Goal: Information Seeking & Learning: Learn about a topic

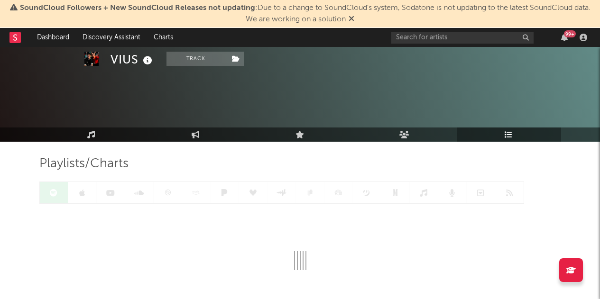
scroll to position [33, 0]
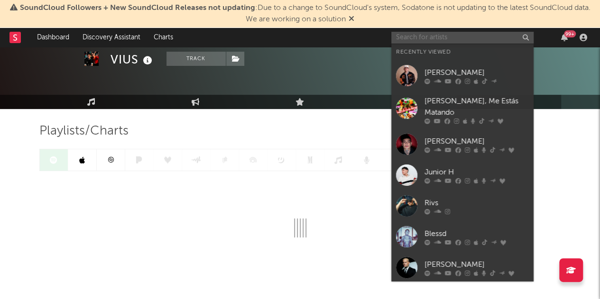
click at [418, 38] on input "text" at bounding box center [463, 38] width 142 height 12
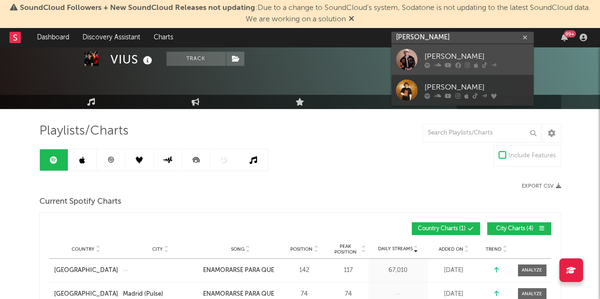
type input "[PERSON_NAME]"
click at [447, 50] on link "[PERSON_NAME]" at bounding box center [463, 59] width 142 height 31
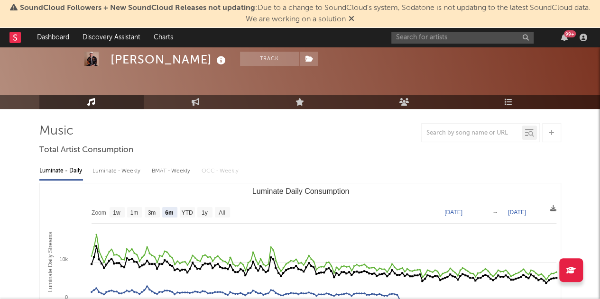
select select "6m"
click at [455, 126] on div at bounding box center [480, 132] width 119 height 19
click at [443, 134] on input "text" at bounding box center [472, 134] width 100 height 8
type input "amor"
click at [500, 105] on link "Playlists/Charts" at bounding box center [509, 102] width 104 height 14
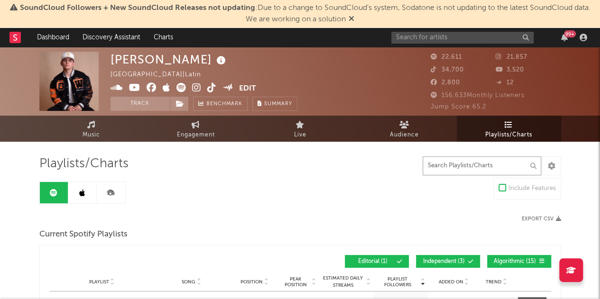
click at [440, 164] on input "text" at bounding box center [482, 166] width 119 height 19
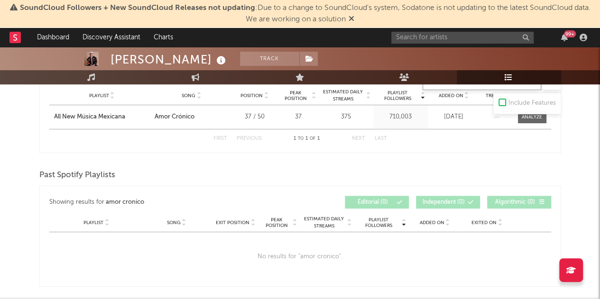
scroll to position [229, 0]
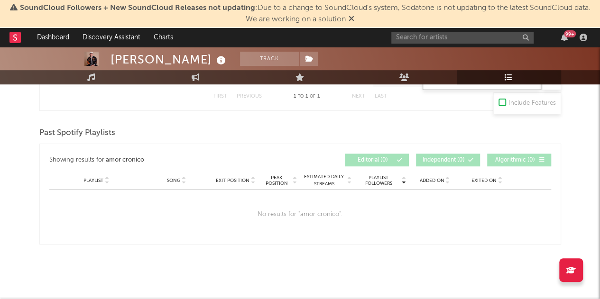
type input "amor cronico"
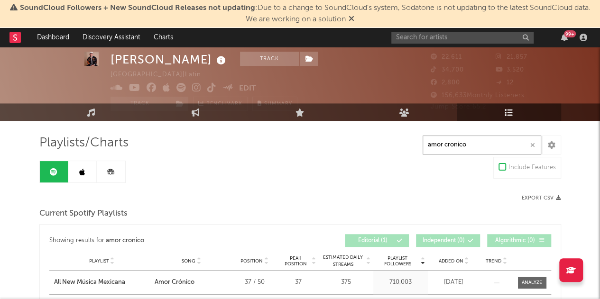
scroll to position [0, 0]
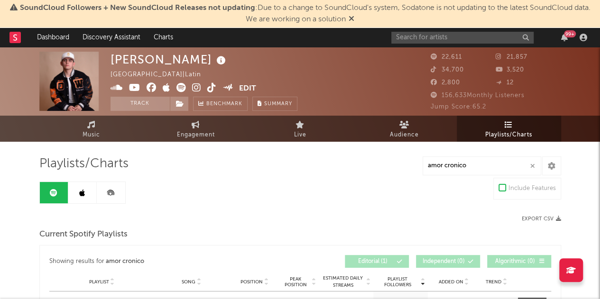
click at [80, 191] on icon at bounding box center [82, 193] width 6 height 8
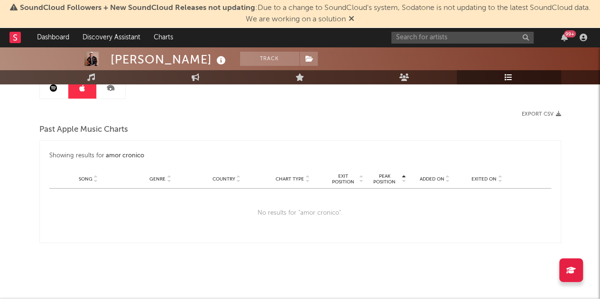
scroll to position [21, 0]
